Goal: Task Accomplishment & Management: Manage account settings

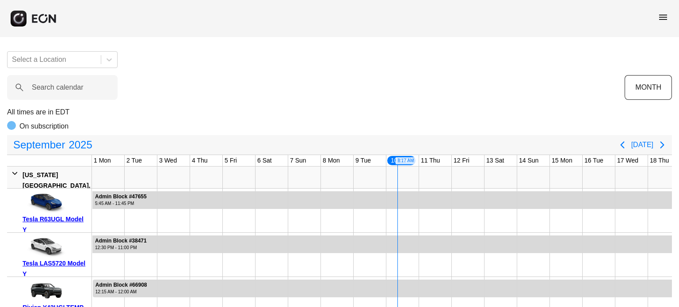
scroll to position [0, 295]
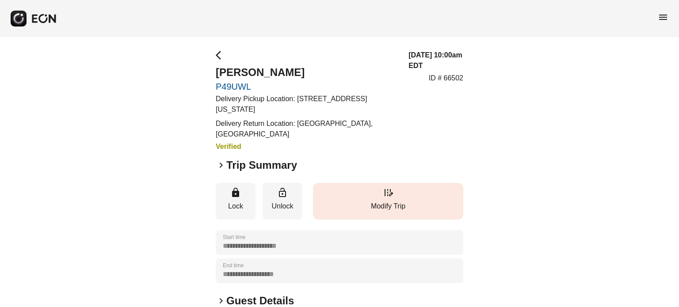
click at [359, 203] on button "edit_road Modify Trip" at bounding box center [388, 201] width 150 height 37
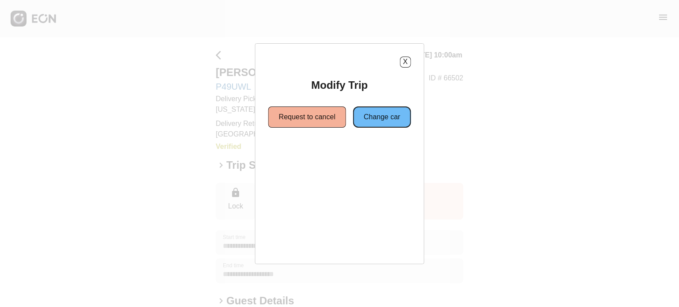
click at [385, 111] on button "Change car" at bounding box center [382, 116] width 58 height 21
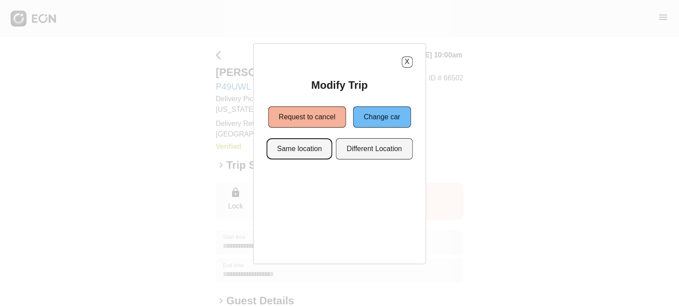
click at [318, 155] on button "Same location" at bounding box center [299, 148] width 66 height 21
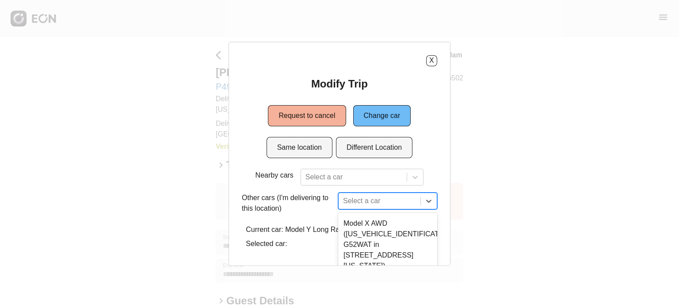
click at [365, 195] on div "8 results available. Use Up and Down to choose options, press Enter to select t…" at bounding box center [387, 200] width 99 height 17
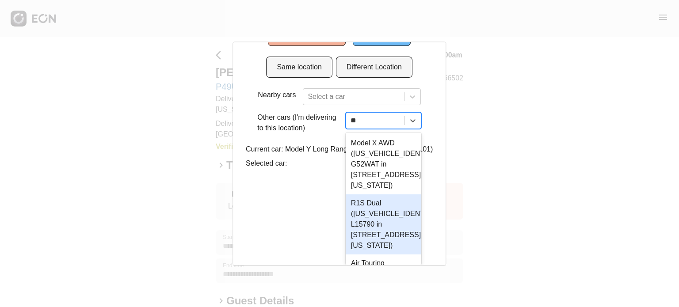
scroll to position [39, 0]
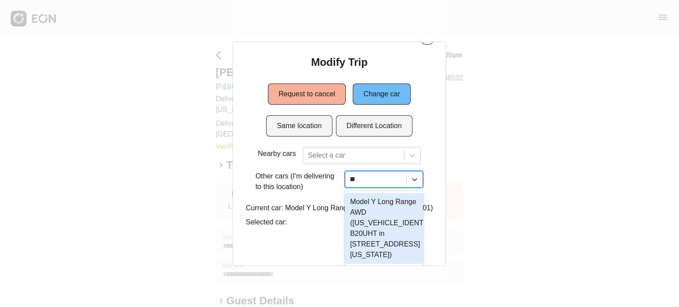
type input "***"
click at [365, 195] on div "Model Y Long Range AWD (7SAYGDEE3NF386547 B20UHT in 610 Exterior Street, The Br…" at bounding box center [384, 228] width 81 height 71
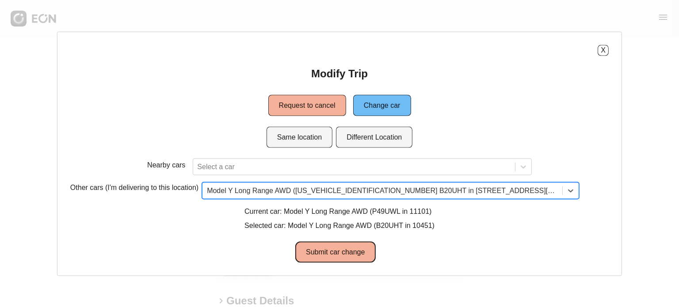
click at [360, 243] on button "Submit car change" at bounding box center [335, 251] width 80 height 21
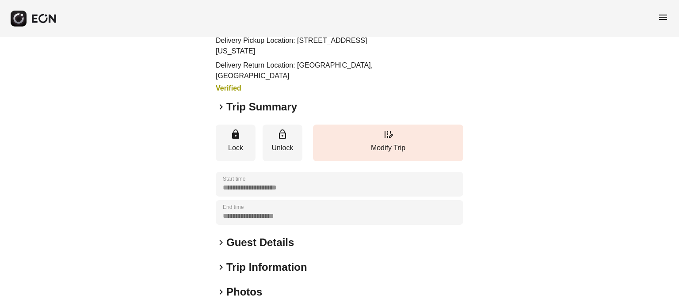
scroll to position [133, 0]
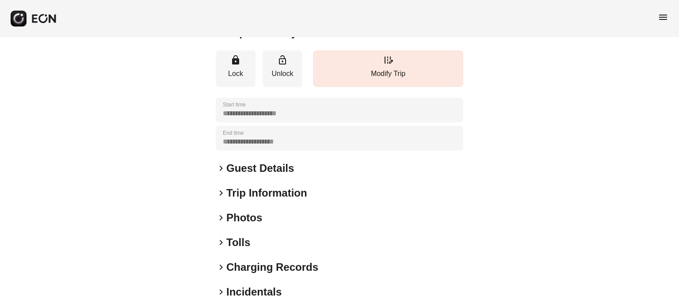
click at [256, 161] on h2 "Guest Details" at bounding box center [260, 168] width 68 height 14
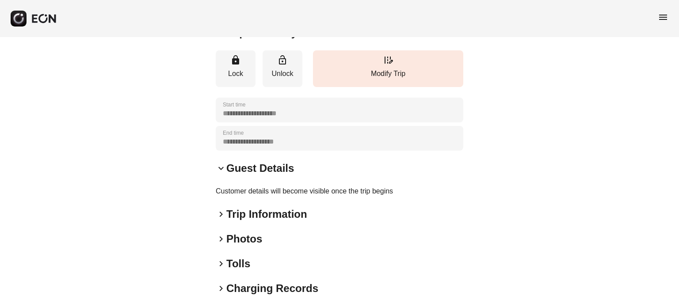
click at [256, 161] on h2 "Guest Details" at bounding box center [260, 168] width 68 height 14
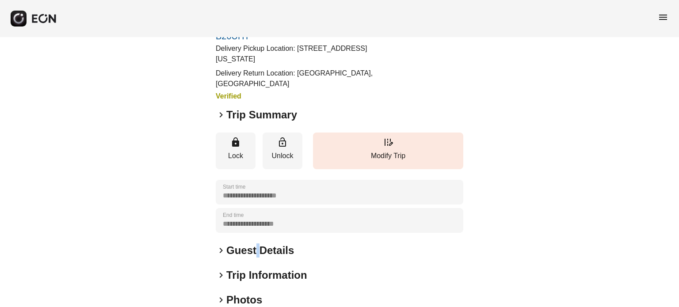
scroll to position [0, 0]
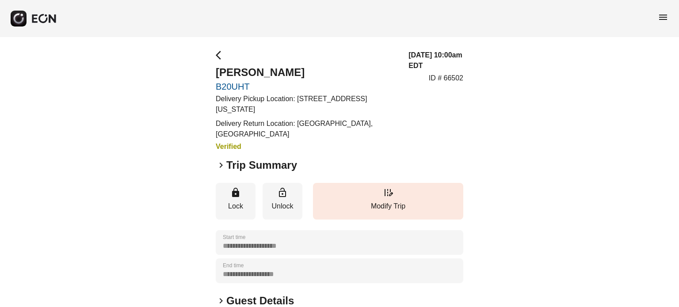
click at [341, 17] on div "menu" at bounding box center [339, 18] width 679 height 37
click at [458, 79] on p "ID # 66502" at bounding box center [445, 78] width 34 height 11
click at [447, 100] on div "09/11/25, 10:00am EDT ID # 66502" at bounding box center [435, 101] width 55 height 102
